Goal: Complete application form

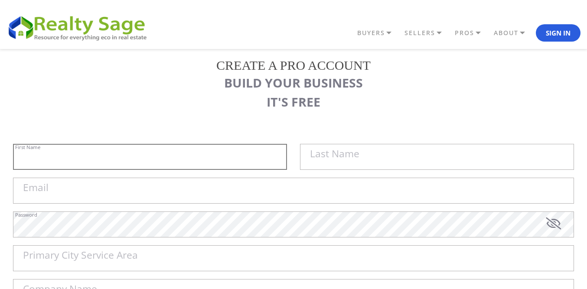
paste input "Sell My House Fast [GEOGRAPHIC_DATA] |"
type input "Sell My House Fast [GEOGRAPHIC_DATA] |"
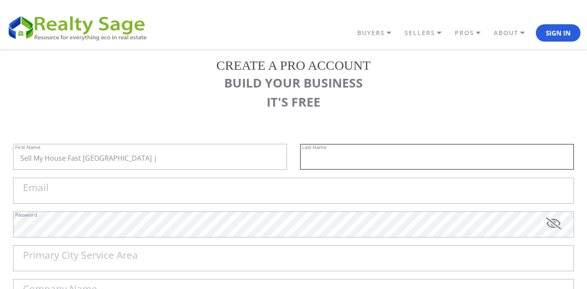
paste input "As Is Cash Home [PERSON_NAME]"
type input "As Is Cash Home [PERSON_NAME]"
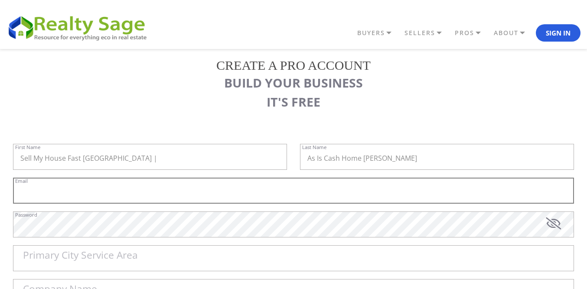
paste input "[EMAIL_ADDRESS][DOMAIN_NAME]"
type input "[EMAIL_ADDRESS][DOMAIN_NAME]"
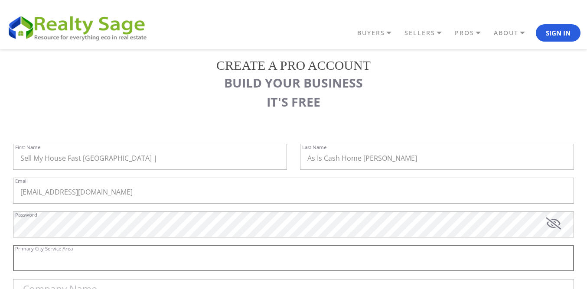
paste input "[GEOGRAPHIC_DATA][PERSON_NAME]"
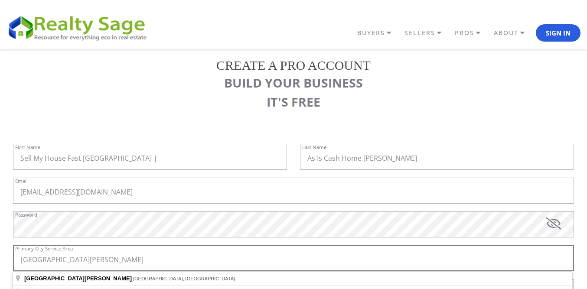
scroll to position [43, 0]
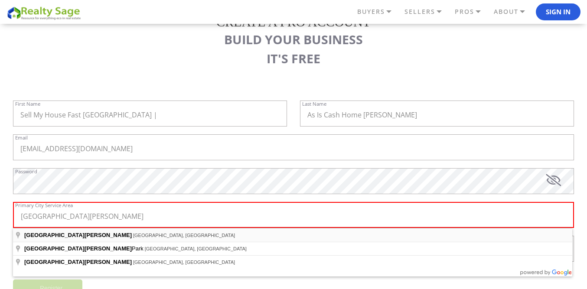
type input "[GEOGRAPHIC_DATA], [GEOGRAPHIC_DATA], [GEOGRAPHIC_DATA]"
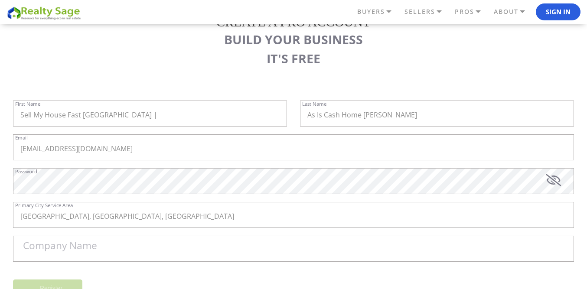
click at [55, 248] on label "Company Name" at bounding box center [60, 246] width 74 height 10
click at [55, 248] on input "Company Name" at bounding box center [293, 249] width 561 height 26
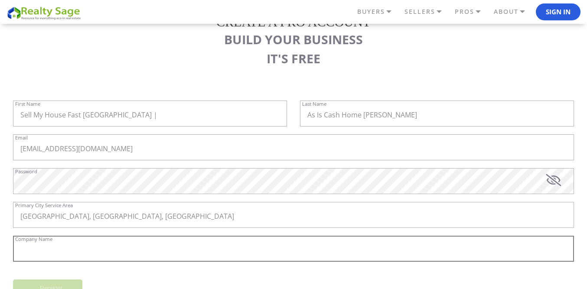
paste input "Sell My House Fast [GEOGRAPHIC_DATA] | As Is Cash Home Buyers [PERSON_NAME]"
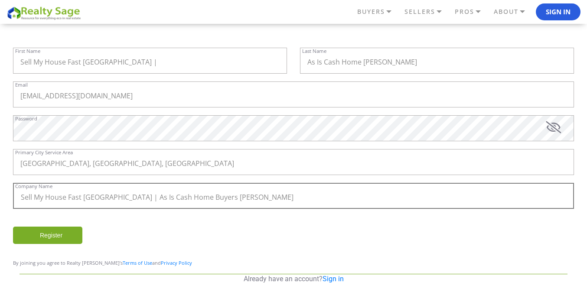
scroll to position [105, 0]
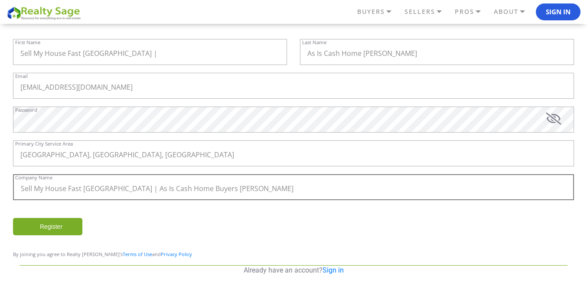
type input "Sell My House Fast [GEOGRAPHIC_DATA] | As Is Cash Home Buyers [PERSON_NAME]"
